Goal: Transaction & Acquisition: Purchase product/service

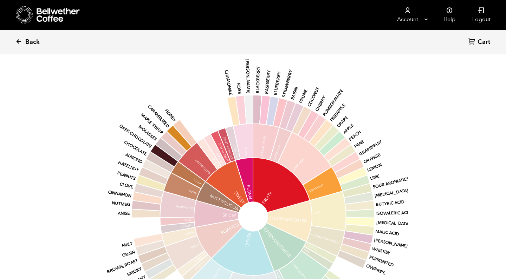
scroll to position [306, 301]
click at [27, 41] on span "Back" at bounding box center [32, 42] width 14 height 8
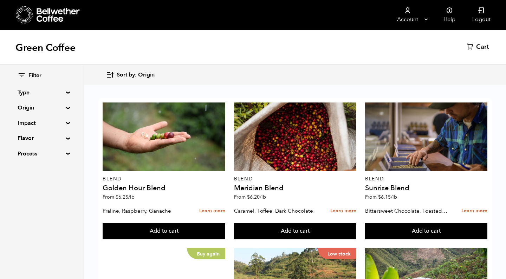
click at [29, 112] on div "Filter Type Blend Single Origin Decaf Seasonal Year Round Origin Blend Brazil B…" at bounding box center [42, 115] width 49 height 86
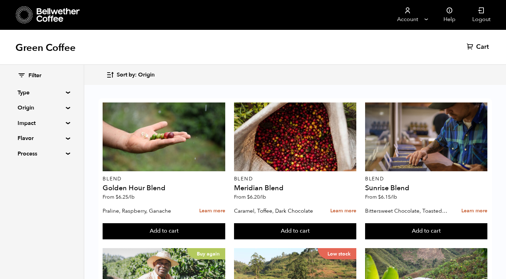
click at [28, 109] on summary "Origin" at bounding box center [42, 108] width 49 height 8
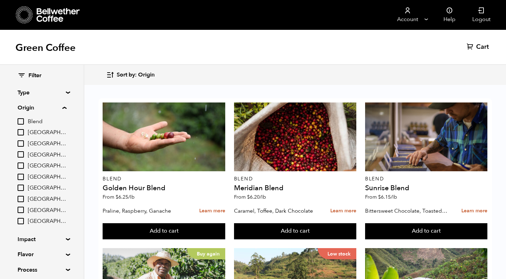
click at [39, 220] on span "Tanzania" at bounding box center [47, 222] width 39 height 8
click at [0, 0] on input "Tanzania" at bounding box center [0, 0] width 0 height 0
checkbox input "true"
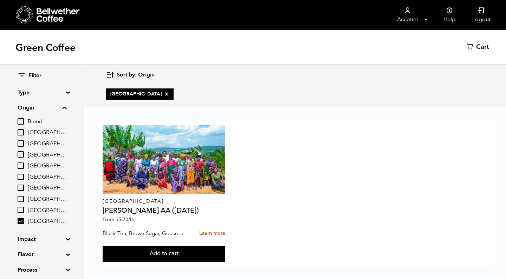
click at [38, 207] on span "[GEOGRAPHIC_DATA]" at bounding box center [47, 211] width 39 height 8
click at [0, 0] on input "[GEOGRAPHIC_DATA]" at bounding box center [0, 0] width 0 height 0
checkbox input "true"
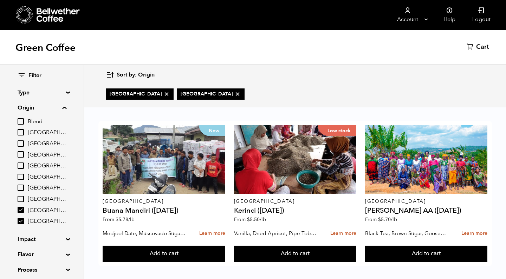
click at [38, 218] on span "Tanzania" at bounding box center [47, 222] width 39 height 8
click at [0, 0] on input "Tanzania" at bounding box center [0, 0] width 0 height 0
checkbox input "false"
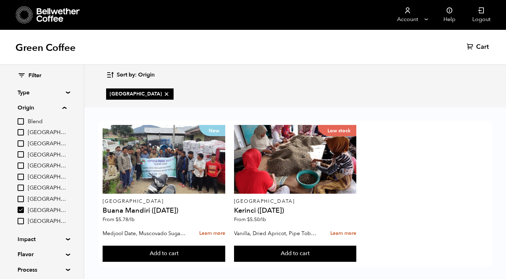
click at [37, 207] on span "[GEOGRAPHIC_DATA]" at bounding box center [47, 211] width 39 height 8
click at [0, 0] on input "[GEOGRAPHIC_DATA]" at bounding box center [0, 0] width 0 height 0
checkbox input "false"
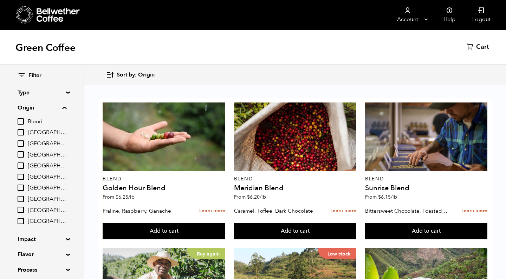
click at [35, 198] on span "Peru" at bounding box center [47, 200] width 39 height 8
click at [0, 0] on input "Peru" at bounding box center [0, 0] width 0 height 0
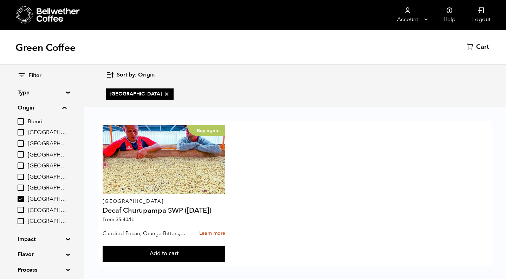
click at [27, 198] on label "Peru" at bounding box center [42, 199] width 49 height 8
click at [0, 0] on input "[GEOGRAPHIC_DATA]" at bounding box center [0, 0] width 0 height 0
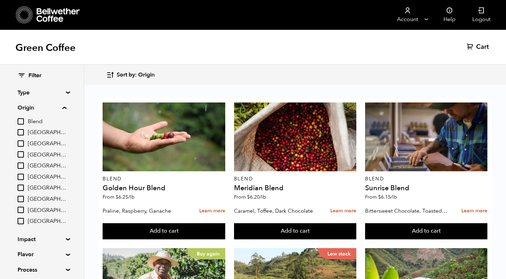
click at [35, 198] on span "[GEOGRAPHIC_DATA]" at bounding box center [47, 200] width 39 height 8
click at [0, 0] on input "[GEOGRAPHIC_DATA]" at bounding box center [0, 0] width 0 height 0
checkbox input "true"
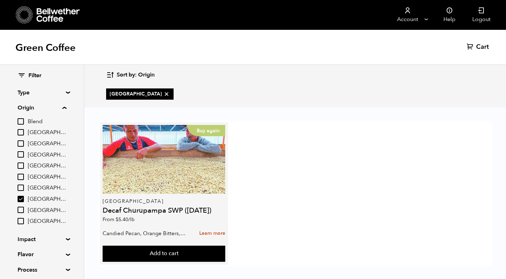
click at [148, 180] on div "Buy again" at bounding box center [164, 159] width 122 height 69
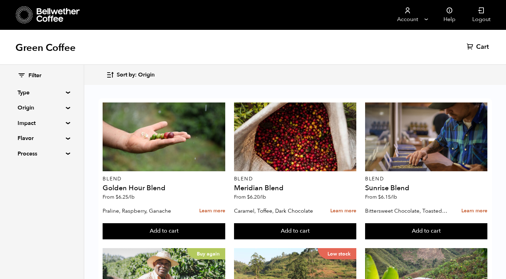
click at [31, 105] on summary "Origin" at bounding box center [42, 108] width 49 height 8
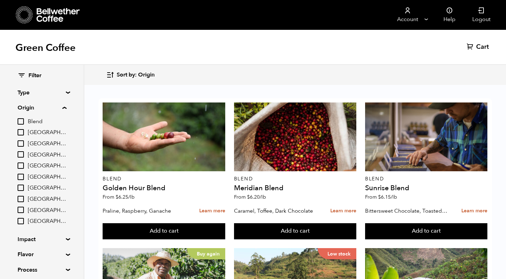
click at [37, 187] on span "[GEOGRAPHIC_DATA]" at bounding box center [47, 189] width 39 height 8
click at [0, 0] on input "[GEOGRAPHIC_DATA]" at bounding box center [0, 0] width 0 height 0
checkbox input "true"
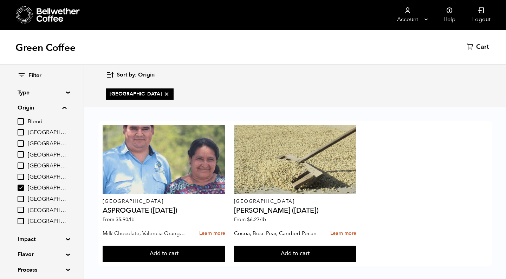
click at [39, 173] on label "[GEOGRAPHIC_DATA]" at bounding box center [42, 177] width 49 height 8
click at [0, 0] on input "[GEOGRAPHIC_DATA]" at bounding box center [0, 0] width 0 height 0
checkbox input "true"
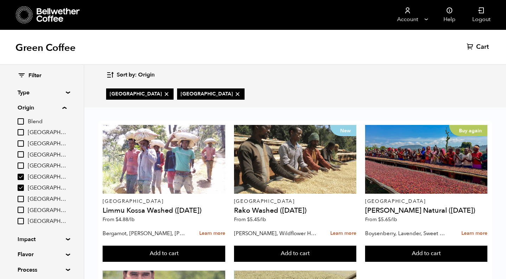
click at [39, 186] on span "[GEOGRAPHIC_DATA]" at bounding box center [47, 189] width 39 height 8
click at [0, 0] on input "[GEOGRAPHIC_DATA]" at bounding box center [0, 0] width 0 height 0
checkbox input "false"
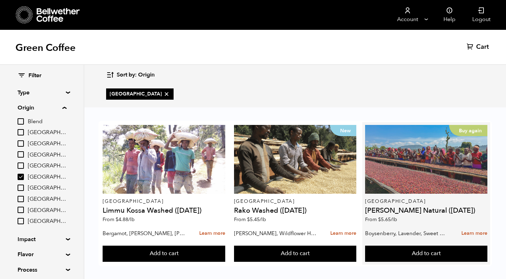
click at [424, 159] on div "Buy again" at bounding box center [426, 159] width 122 height 69
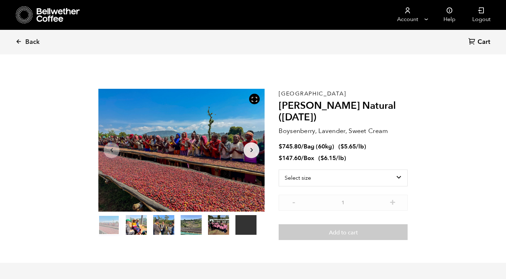
scroll to position [306, 301]
select select "bag-3"
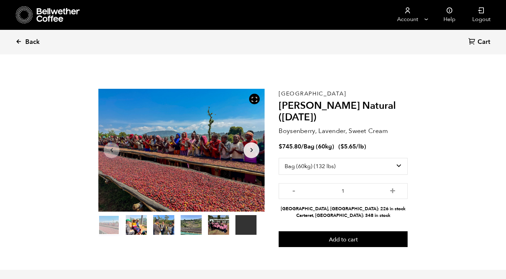
click at [20, 41] on icon at bounding box center [18, 41] width 6 height 6
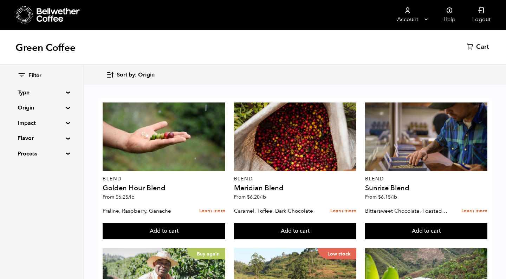
click at [28, 110] on summary "Origin" at bounding box center [42, 108] width 49 height 8
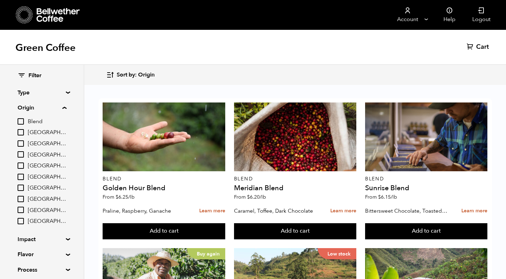
click at [37, 176] on span "[GEOGRAPHIC_DATA]" at bounding box center [47, 178] width 39 height 8
click at [0, 0] on input "[GEOGRAPHIC_DATA]" at bounding box center [0, 0] width 0 height 0
checkbox input "true"
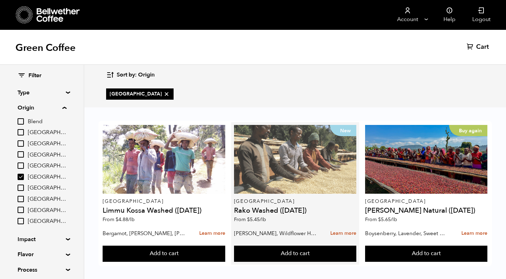
click at [289, 167] on div "New" at bounding box center [295, 159] width 122 height 69
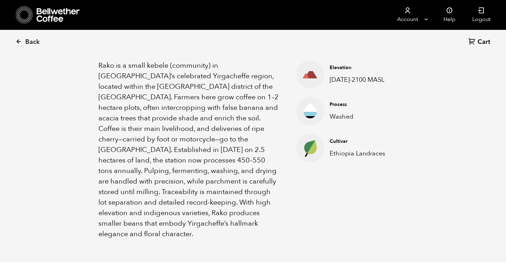
scroll to position [246, 0]
click at [27, 42] on span "Back" at bounding box center [32, 42] width 14 height 8
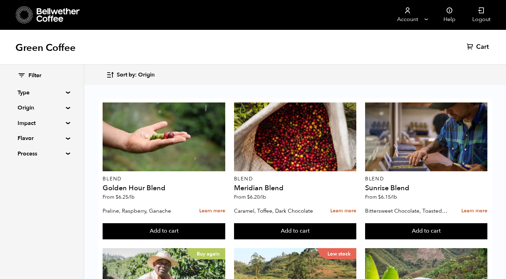
click at [22, 111] on summary "Origin" at bounding box center [42, 108] width 49 height 8
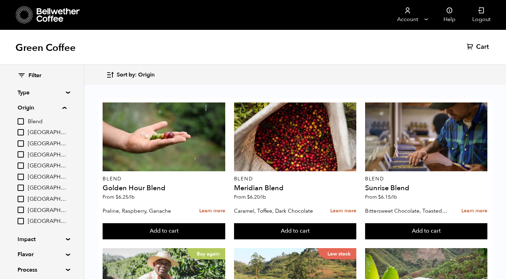
click at [43, 175] on span "[GEOGRAPHIC_DATA]" at bounding box center [47, 178] width 39 height 8
click at [0, 0] on input "[GEOGRAPHIC_DATA]" at bounding box center [0, 0] width 0 height 0
checkbox input "true"
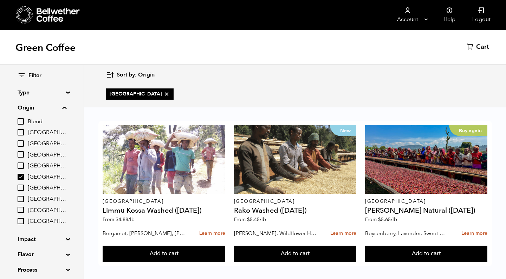
click at [35, 164] on span "East Java" at bounding box center [47, 166] width 39 height 8
click at [0, 0] on input "East Java" at bounding box center [0, 0] width 0 height 0
checkbox input "true"
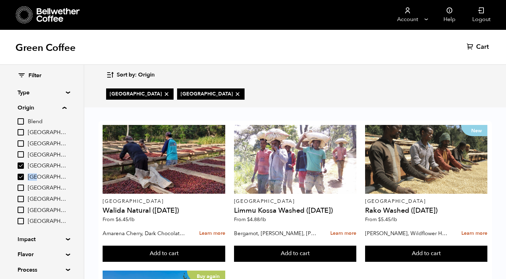
click at [37, 173] on label "[GEOGRAPHIC_DATA]" at bounding box center [42, 177] width 49 height 8
click at [0, 0] on input "[GEOGRAPHIC_DATA]" at bounding box center [0, 0] width 0 height 0
checkbox input "false"
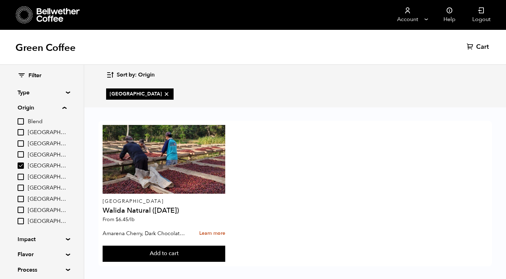
click at [32, 154] on span "[GEOGRAPHIC_DATA]" at bounding box center [47, 155] width 39 height 8
click at [0, 0] on input "[GEOGRAPHIC_DATA]" at bounding box center [0, 0] width 0 height 0
checkbox input "true"
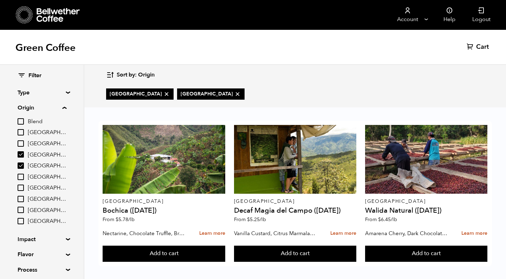
click at [33, 168] on span "[GEOGRAPHIC_DATA]" at bounding box center [47, 166] width 39 height 8
click at [0, 0] on input "[GEOGRAPHIC_DATA]" at bounding box center [0, 0] width 0 height 0
checkbox input "false"
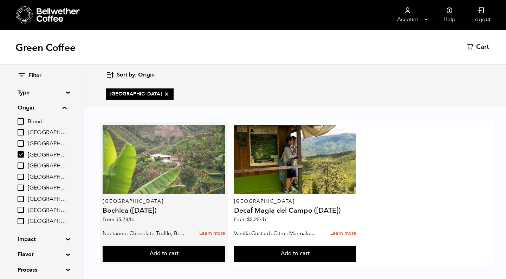
click at [148, 170] on div at bounding box center [164, 159] width 122 height 69
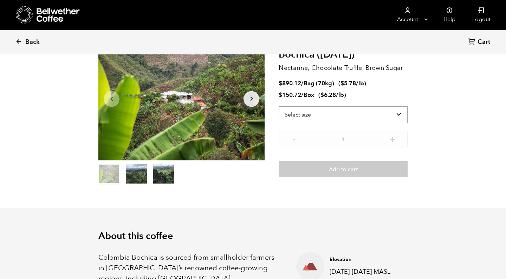
scroll to position [55, 0]
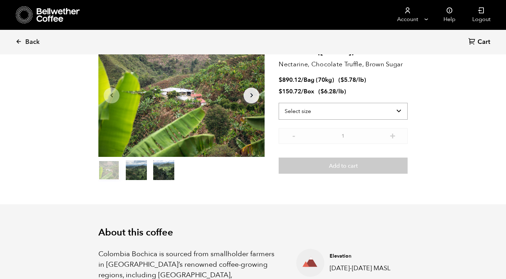
select select "bag"
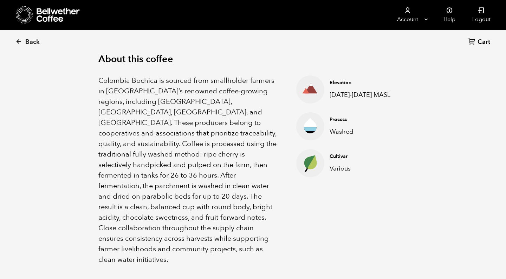
scroll to position [229, 0]
click at [54, 170] on section "About this coffee Colombia Bochica is sourced from smallholder farmers in Colom…" at bounding box center [253, 159] width 506 height 257
click at [26, 42] on span "Back" at bounding box center [32, 42] width 14 height 8
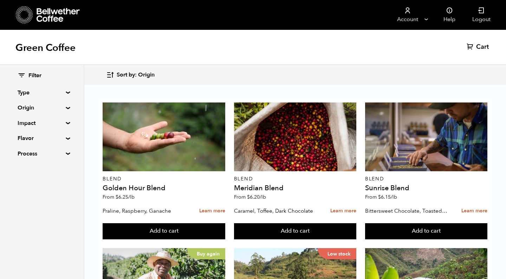
click at [33, 107] on summary "Origin" at bounding box center [42, 108] width 49 height 8
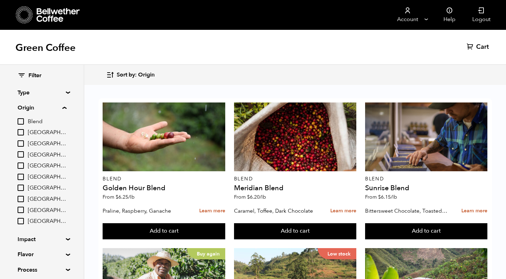
click at [36, 153] on span "[GEOGRAPHIC_DATA]" at bounding box center [47, 155] width 39 height 8
click at [0, 0] on input "[GEOGRAPHIC_DATA]" at bounding box center [0, 0] width 0 height 0
checkbox input "true"
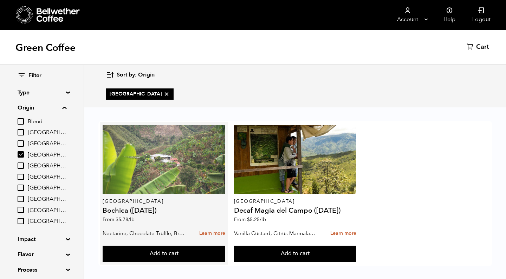
click at [179, 184] on div at bounding box center [164, 159] width 122 height 69
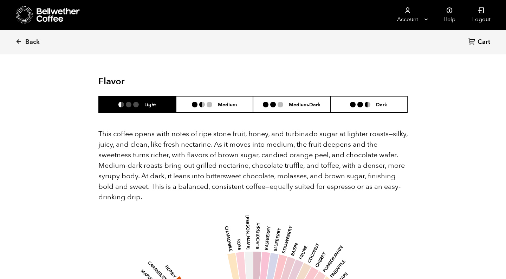
scroll to position [461, 0]
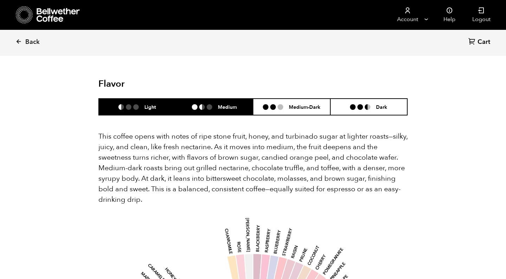
click at [222, 104] on h6 "Medium" at bounding box center [227, 107] width 19 height 6
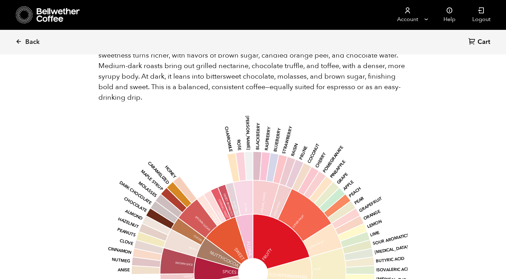
scroll to position [564, 0]
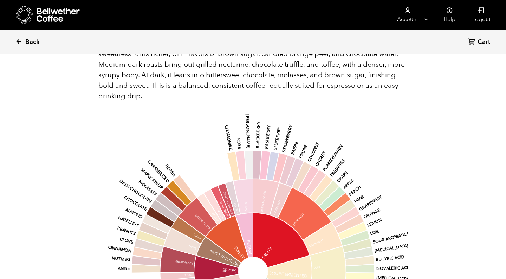
click at [26, 44] on span "Back" at bounding box center [32, 42] width 14 height 8
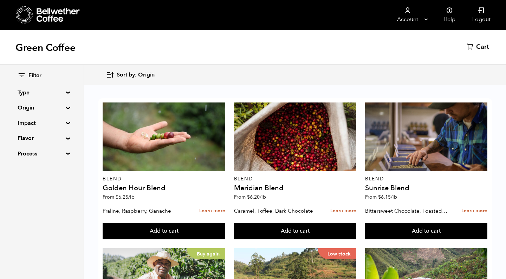
click at [31, 109] on summary "Origin" at bounding box center [42, 108] width 49 height 8
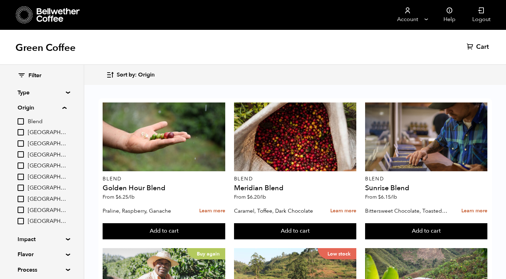
click at [39, 145] on span "Burundi" at bounding box center [47, 144] width 39 height 8
click at [0, 0] on input "Burundi" at bounding box center [0, 0] width 0 height 0
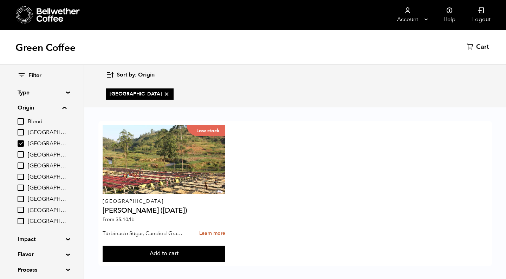
click at [34, 140] on span "[GEOGRAPHIC_DATA]" at bounding box center [47, 144] width 39 height 8
click at [0, 0] on input "[GEOGRAPHIC_DATA]" at bounding box center [0, 0] width 0 height 0
checkbox input "false"
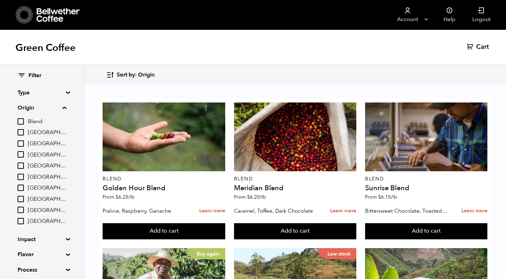
click at [32, 131] on span "Brazil" at bounding box center [47, 133] width 39 height 8
click at [0, 0] on input "Brazil" at bounding box center [0, 0] width 0 height 0
checkbox input "true"
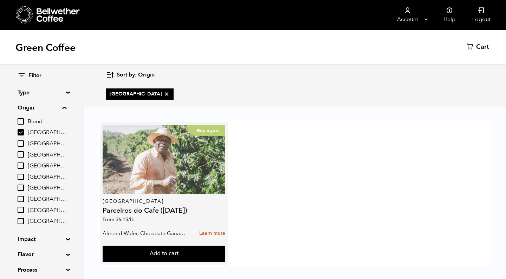
click at [172, 184] on div "Buy again" at bounding box center [164, 159] width 122 height 69
click at [171, 161] on div "Buy again" at bounding box center [164, 159] width 122 height 69
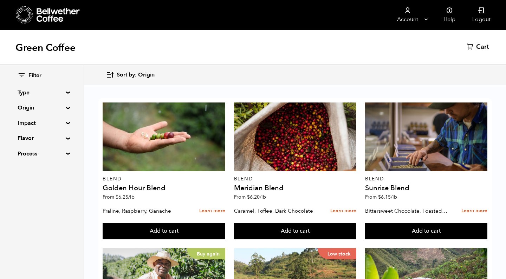
click at [41, 106] on summary "Origin" at bounding box center [42, 108] width 49 height 8
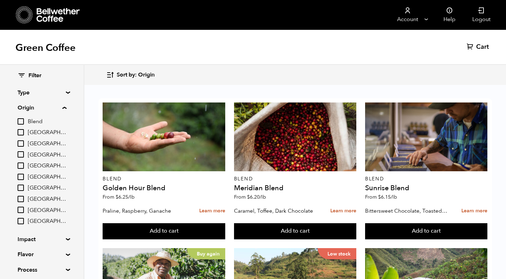
click at [35, 119] on span "Blend" at bounding box center [47, 122] width 39 height 8
click at [0, 0] on input "Blend" at bounding box center [0, 0] width 0 height 0
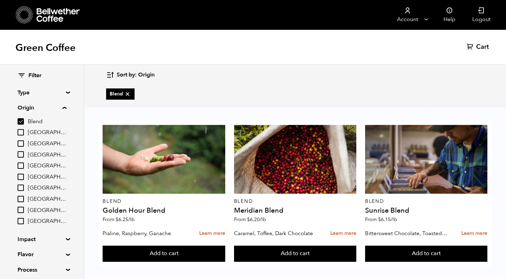
click at [34, 119] on span "Blend" at bounding box center [47, 122] width 39 height 8
click at [0, 0] on input "Blend" at bounding box center [0, 0] width 0 height 0
checkbox input "false"
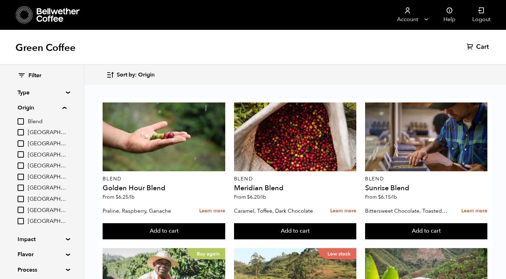
click at [38, 185] on span "[GEOGRAPHIC_DATA]" at bounding box center [47, 189] width 39 height 8
click at [0, 0] on input "[GEOGRAPHIC_DATA]" at bounding box center [0, 0] width 0 height 0
checkbox input "true"
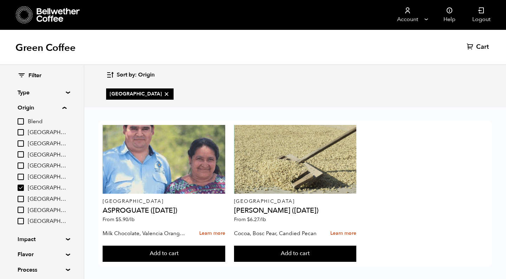
scroll to position [5, 0]
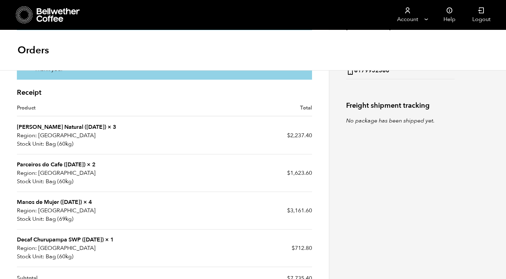
scroll to position [177, 0]
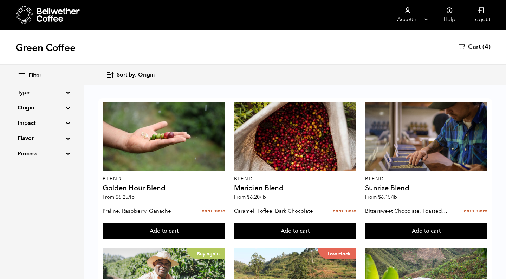
click at [46, 109] on summary "Origin" at bounding box center [42, 108] width 49 height 8
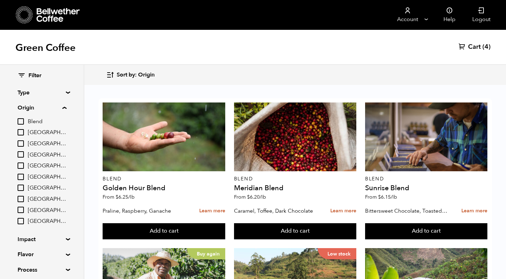
click at [36, 130] on span "[GEOGRAPHIC_DATA]" at bounding box center [47, 133] width 39 height 8
click at [0, 0] on input "[GEOGRAPHIC_DATA]" at bounding box center [0, 0] width 0 height 0
checkbox input "true"
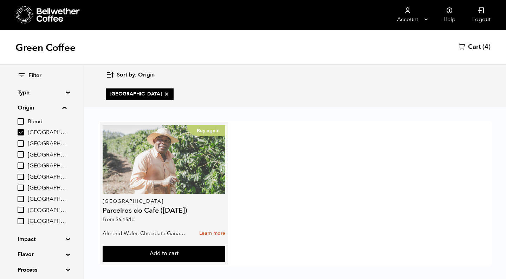
click at [140, 156] on div "Buy again" at bounding box center [164, 159] width 122 height 69
click at [174, 178] on div "Buy again" at bounding box center [164, 159] width 122 height 69
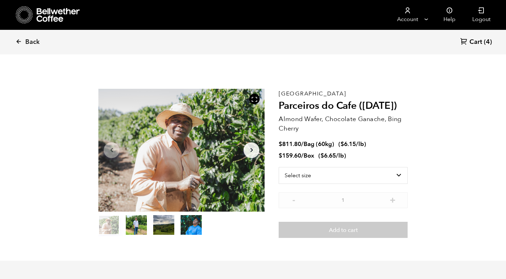
scroll to position [306, 301]
select select "bag-3"
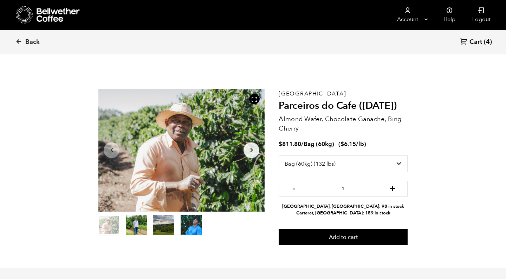
click at [392, 187] on button "+" at bounding box center [392, 188] width 9 height 7
type input "2"
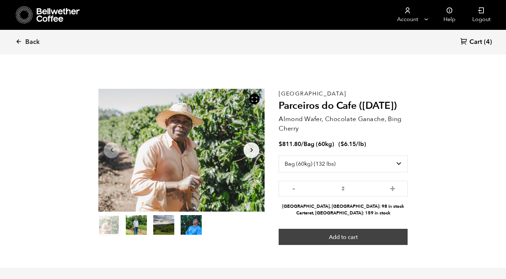
click at [355, 236] on button "Add to cart" at bounding box center [343, 237] width 129 height 16
click at [351, 232] on button "Add to cart" at bounding box center [343, 237] width 129 height 16
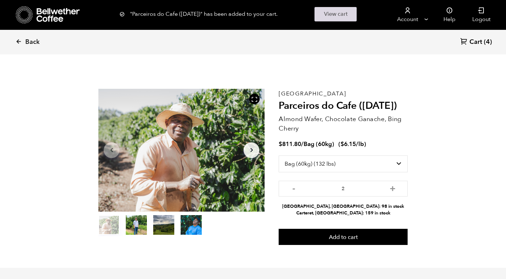
click at [338, 21] on link "View cart" at bounding box center [336, 14] width 42 height 14
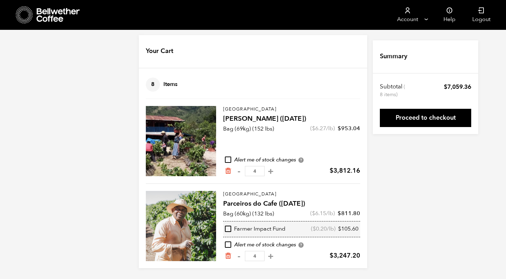
scroll to position [5, 0]
click at [238, 257] on button "-" at bounding box center [238, 256] width 9 height 7
type input "3"
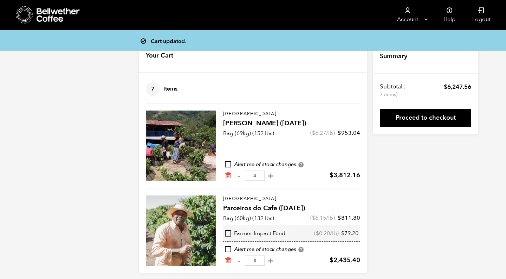
scroll to position [0, 0]
click at [239, 262] on button "-" at bounding box center [238, 261] width 9 height 7
type input "2"
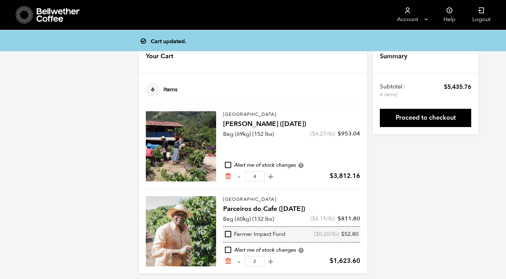
scroll to position [0, 0]
click at [43, 14] on icon at bounding box center [59, 15] width 44 height 14
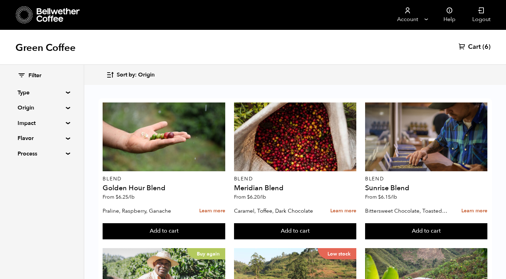
click at [30, 110] on summary "Origin" at bounding box center [42, 108] width 49 height 8
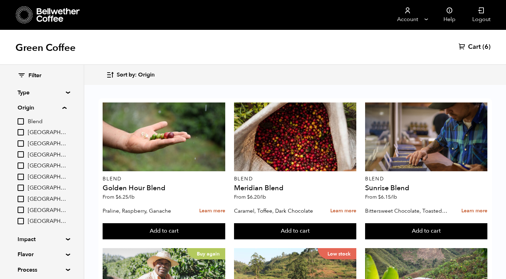
click at [39, 176] on span "[GEOGRAPHIC_DATA]" at bounding box center [47, 178] width 39 height 8
click at [0, 0] on input "[GEOGRAPHIC_DATA]" at bounding box center [0, 0] width 0 height 0
checkbox input "true"
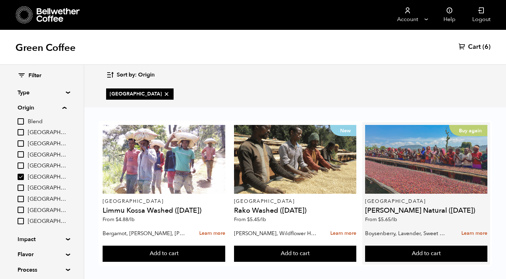
click at [435, 159] on div "Buy again" at bounding box center [426, 159] width 122 height 69
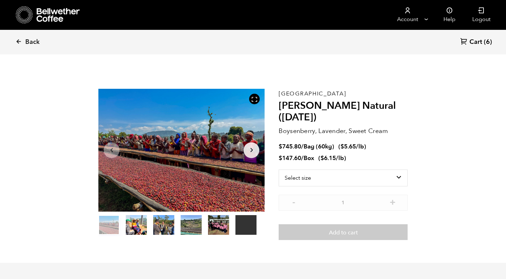
scroll to position [306, 301]
select select "bag-3"
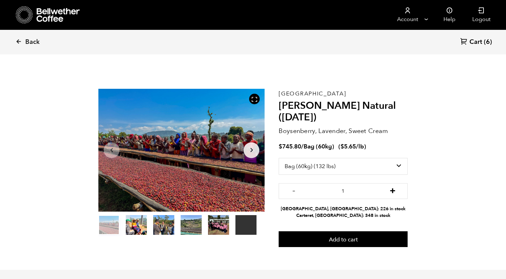
click at [394, 192] on button "+" at bounding box center [392, 190] width 9 height 7
type input "4"
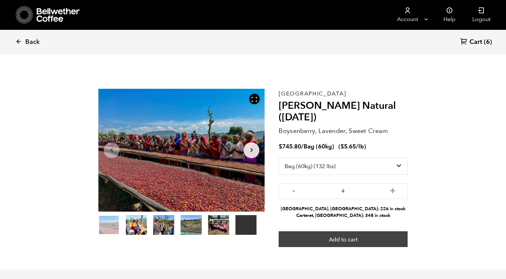
click at [349, 239] on button "Add to cart" at bounding box center [343, 240] width 129 height 16
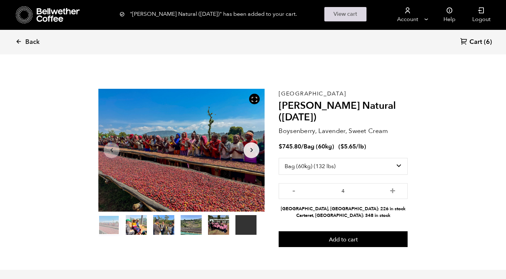
click at [344, 14] on link "View cart" at bounding box center [345, 14] width 42 height 14
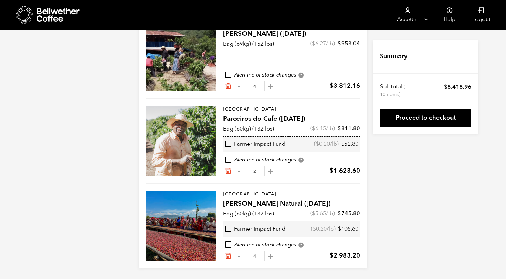
scroll to position [90, 0]
click at [227, 76] on input "checkbox" at bounding box center [228, 75] width 6 height 6
checkbox input "true"
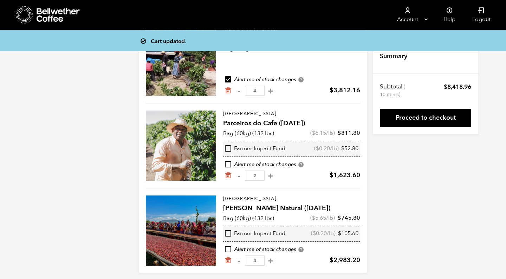
scroll to position [85, 0]
click at [228, 165] on input "checkbox" at bounding box center [228, 165] width 6 height 6
checkbox input "true"
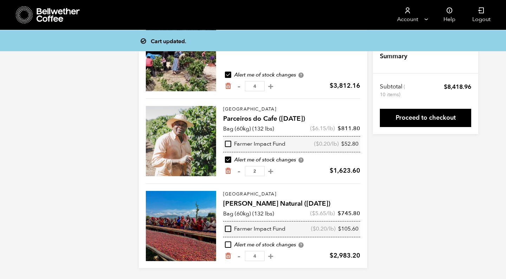
scroll to position [90, 0]
click at [227, 246] on input "checkbox" at bounding box center [228, 245] width 6 height 6
checkbox input "true"
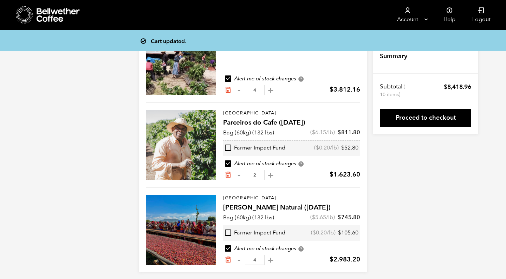
click at [473, 216] on div "Cart updated. Your Cart 10 Items Update cart 10 Items Guatemala Flor de Maiz (M…" at bounding box center [253, 113] width 506 height 318
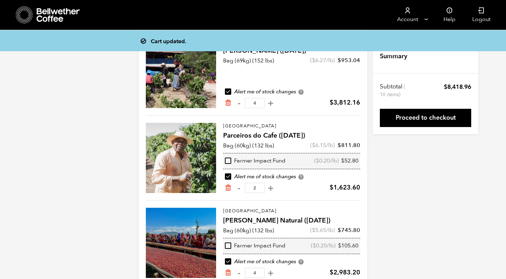
scroll to position [74, 0]
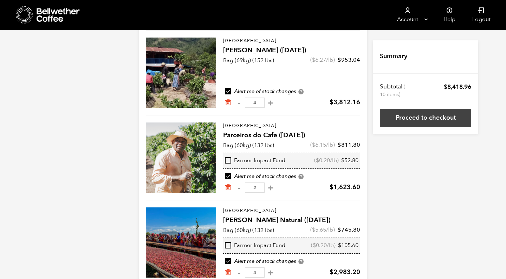
click at [431, 116] on link "Proceed to checkout" at bounding box center [425, 118] width 91 height 18
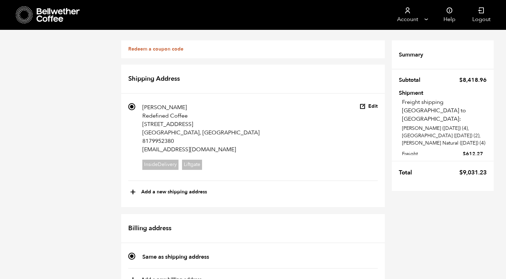
scroll to position [458, 0]
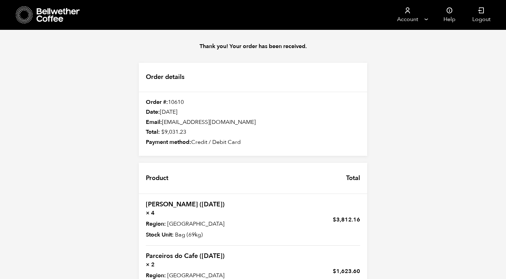
scroll to position [4, 0]
click at [431, 188] on div "Thank you! Your order has been received. Order details Order #: 10610 Date: [DA…" at bounding box center [253, 233] width 506 height 406
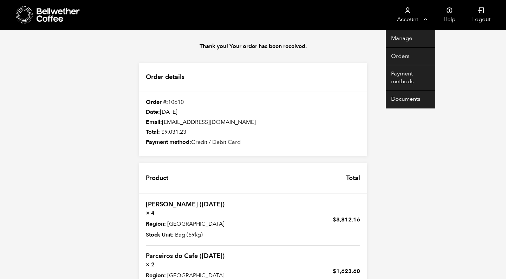
click at [408, 11] on icon at bounding box center [407, 10] width 7 height 7
click at [399, 57] on link "Orders" at bounding box center [410, 57] width 49 height 18
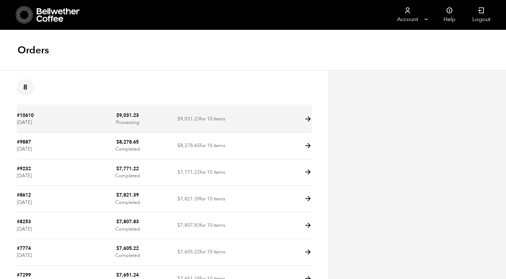
click at [300, 123] on td at bounding box center [275, 119] width 74 height 27
click at [308, 119] on icon at bounding box center [308, 119] width 8 height 8
